Goal: Task Accomplishment & Management: Complete application form

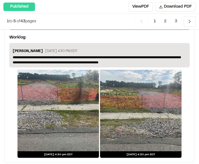
scroll to position [1095, 0]
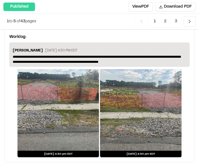
click at [165, 19] on span "2" at bounding box center [165, 21] width 11 height 11
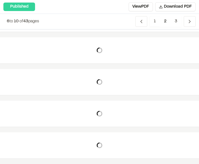
scroll to position [42, 0]
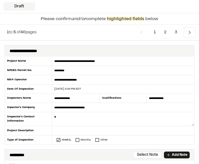
scroll to position [22, 0]
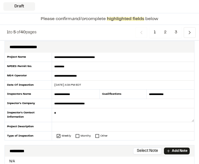
click at [143, 118] on textarea at bounding box center [123, 115] width 142 height 14
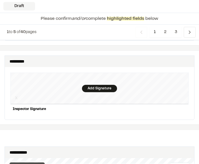
scroll to position [604, 0]
type textarea "**********"
click at [102, 85] on div "Add Signature" at bounding box center [99, 88] width 35 height 7
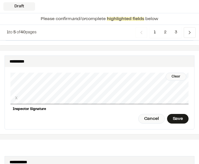
click at [180, 114] on div "Save" at bounding box center [178, 119] width 22 height 10
click at [149, 114] on div "Done" at bounding box center [146, 119] width 23 height 10
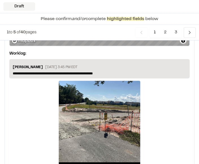
scroll to position [1122, 0]
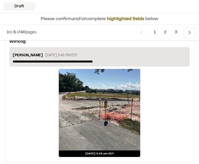
click at [166, 32] on span "2" at bounding box center [165, 32] width 11 height 11
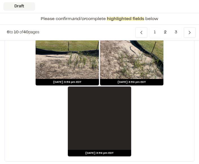
scroll to position [1352, 0]
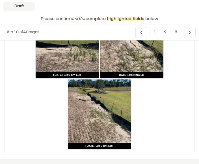
click at [176, 32] on span "3" at bounding box center [176, 32] width 11 height 11
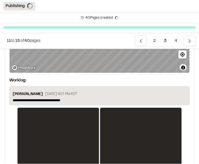
scroll to position [366, 0]
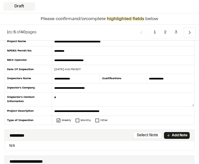
scroll to position [38, 0]
click at [151, 104] on textarea at bounding box center [123, 100] width 142 height 14
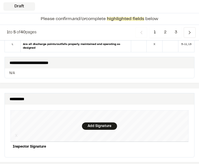
scroll to position [566, 0]
type textarea "**********"
click at [97, 123] on div "Add Signature" at bounding box center [99, 126] width 35 height 7
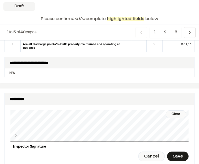
click at [177, 152] on div "Save" at bounding box center [178, 157] width 22 height 10
click at [147, 152] on div "Done" at bounding box center [146, 157] width 23 height 10
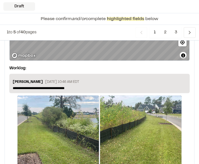
scroll to position [1122, 0]
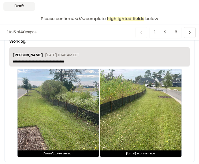
click at [163, 33] on span "2" at bounding box center [165, 32] width 11 height 11
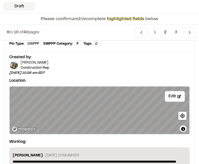
click at [7, 109] on div "**********" at bounding box center [100, 142] width 190 height 240
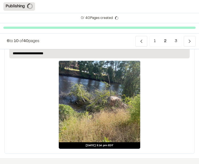
scroll to position [1288, 0]
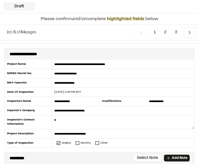
scroll to position [28, 0]
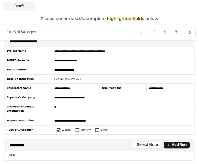
click at [119, 111] on textarea at bounding box center [123, 109] width 142 height 14
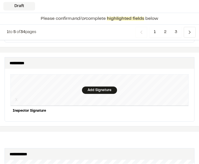
scroll to position [599, 0]
type textarea "**********"
click at [100, 87] on div "Add Signature" at bounding box center [99, 90] width 35 height 7
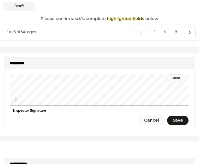
click at [179, 116] on div "Save" at bounding box center [178, 121] width 22 height 10
click at [149, 116] on div "Done" at bounding box center [146, 121] width 23 height 10
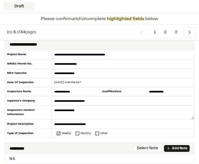
scroll to position [0, 0]
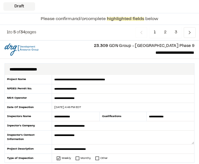
click at [77, 107] on div "[DATE] 4:46 PM EDT" at bounding box center [120, 107] width 136 height 4
type input "**********"
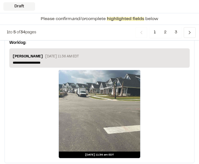
scroll to position [1118, 0]
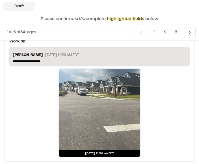
click at [167, 32] on span "2" at bounding box center [165, 32] width 11 height 11
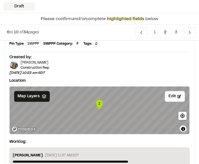
click at [155, 32] on span "1" at bounding box center [155, 32] width 10 height 11
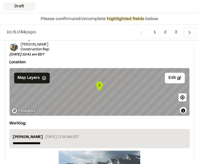
scroll to position [1118, 0]
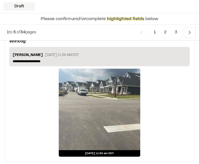
click at [167, 33] on span "2" at bounding box center [165, 32] width 11 height 11
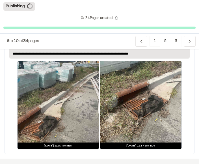
scroll to position [158, 0]
